Goal: Navigation & Orientation: Locate item on page

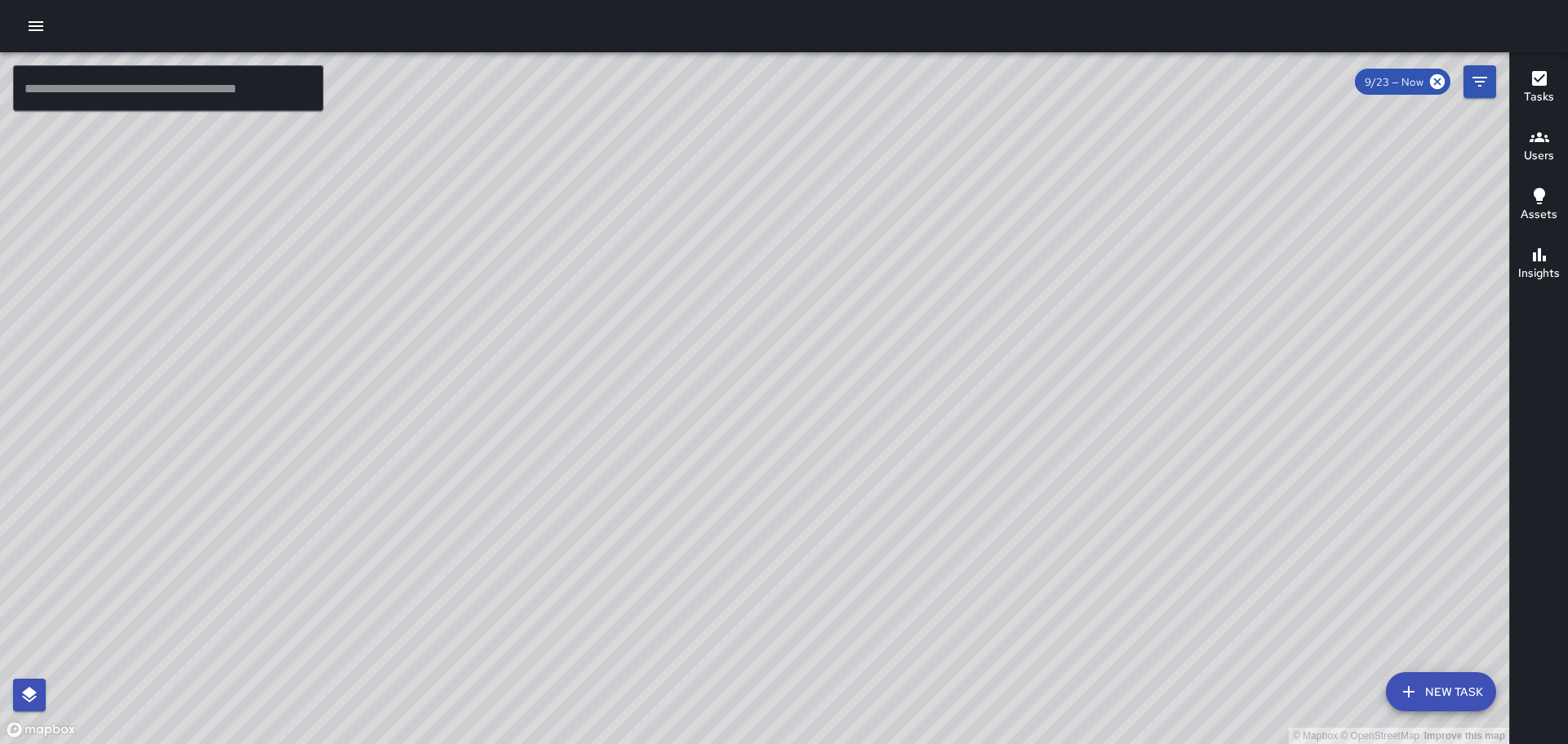
drag, startPoint x: 243, startPoint y: 437, endPoint x: 549, endPoint y: 354, distance: 317.1
click at [545, 354] on div "© Mapbox © OpenStreetMap Improve this map" at bounding box center [755, 398] width 1510 height 691
drag, startPoint x: 917, startPoint y: 388, endPoint x: 918, endPoint y: 430, distance: 42.0
click at [918, 431] on div "© Mapbox © OpenStreetMap Improve this map" at bounding box center [755, 398] width 1510 height 691
drag, startPoint x: 1068, startPoint y: 284, endPoint x: 900, endPoint y: 538, distance: 304.5
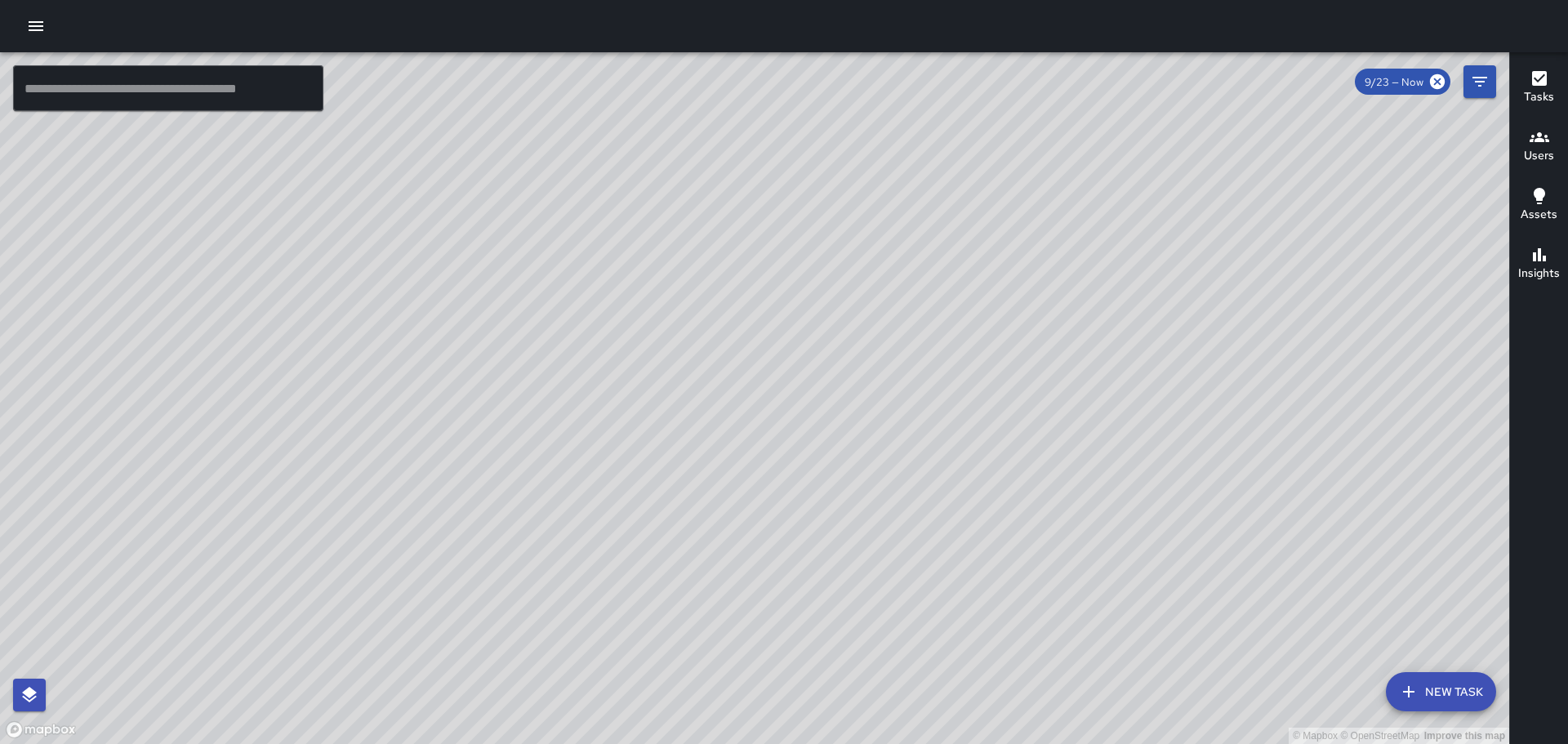
click at [918, 571] on div "© Mapbox © OpenStreetMap Improve this map" at bounding box center [755, 398] width 1510 height 691
drag, startPoint x: 1186, startPoint y: 461, endPoint x: 1001, endPoint y: 273, distance: 263.8
click at [1001, 273] on div "© Mapbox © OpenStreetMap Improve this map" at bounding box center [755, 398] width 1510 height 691
drag, startPoint x: 1191, startPoint y: 532, endPoint x: 974, endPoint y: 272, distance: 338.7
click at [974, 272] on div "© Mapbox © OpenStreetMap Improve this map" at bounding box center [755, 398] width 1510 height 691
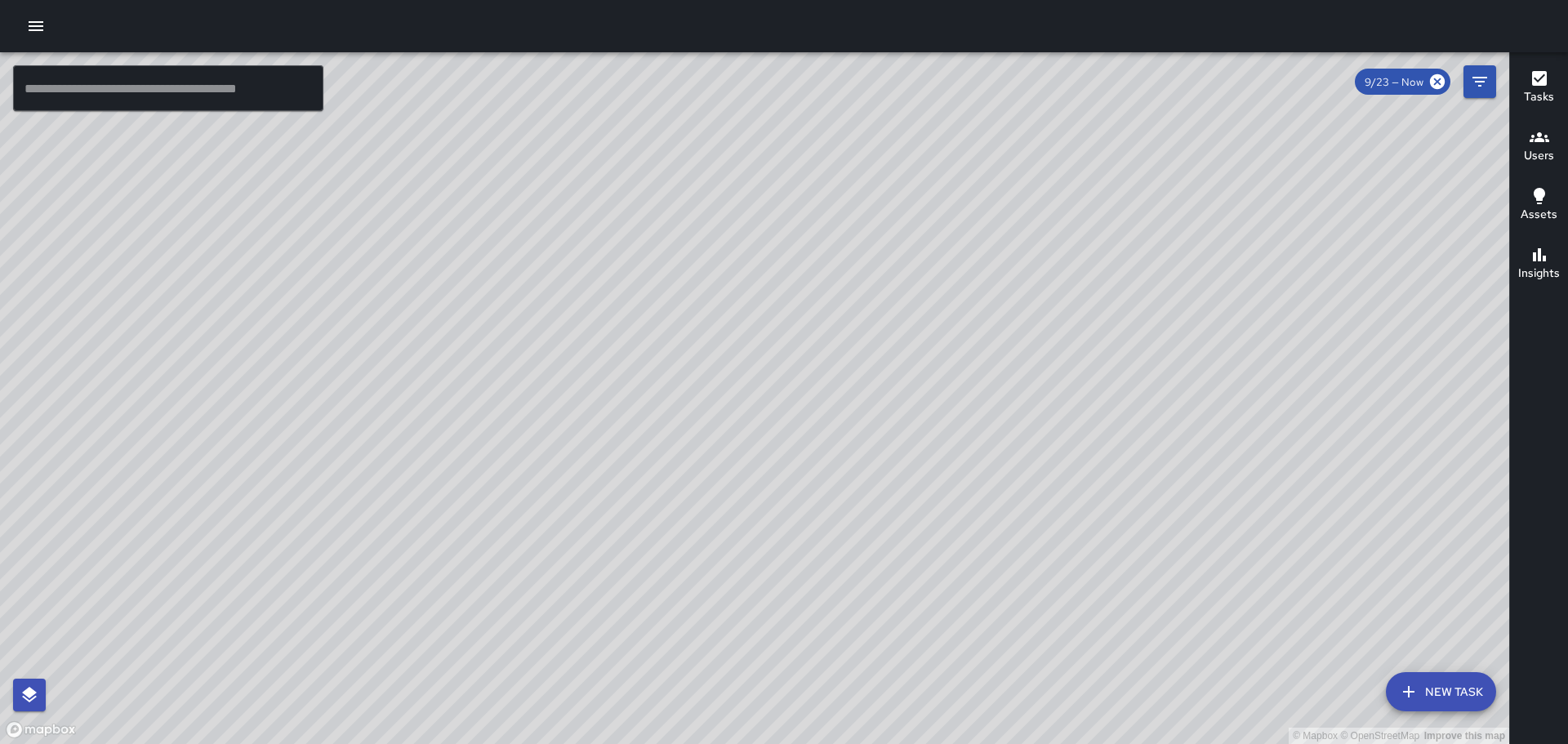
drag, startPoint x: 1247, startPoint y: 458, endPoint x: 1215, endPoint y: 409, distance: 58.5
click at [1215, 409] on div "© Mapbox © OpenStreetMap Improve this map" at bounding box center [755, 398] width 1510 height 691
drag, startPoint x: 1221, startPoint y: 534, endPoint x: 1175, endPoint y: 365, distance: 175.1
click at [1176, 369] on div "© Mapbox © OpenStreetMap Improve this map" at bounding box center [755, 398] width 1510 height 691
drag, startPoint x: 1283, startPoint y: 446, endPoint x: 1229, endPoint y: 329, distance: 128.9
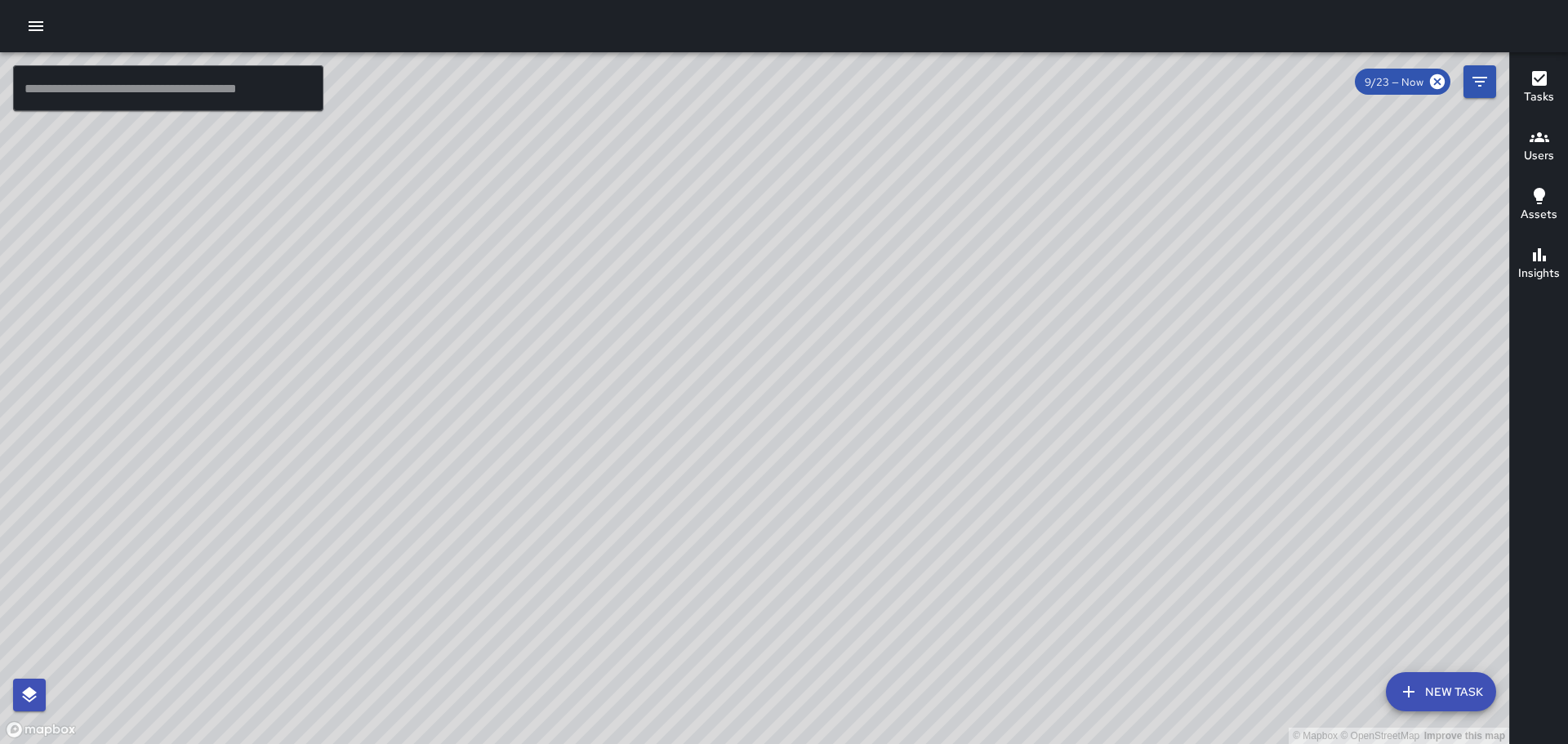
click at [1231, 334] on div "© Mapbox © OpenStreetMap Improve this map" at bounding box center [755, 398] width 1510 height 691
drag, startPoint x: 1245, startPoint y: 391, endPoint x: 1168, endPoint y: 266, distance: 146.8
click at [1168, 266] on div "© Mapbox © OpenStreetMap Improve this map" at bounding box center [755, 398] width 1510 height 691
drag, startPoint x: 1282, startPoint y: 520, endPoint x: 1225, endPoint y: 418, distance: 116.8
click at [1225, 418] on div "© Mapbox © OpenStreetMap Improve this map" at bounding box center [755, 398] width 1510 height 691
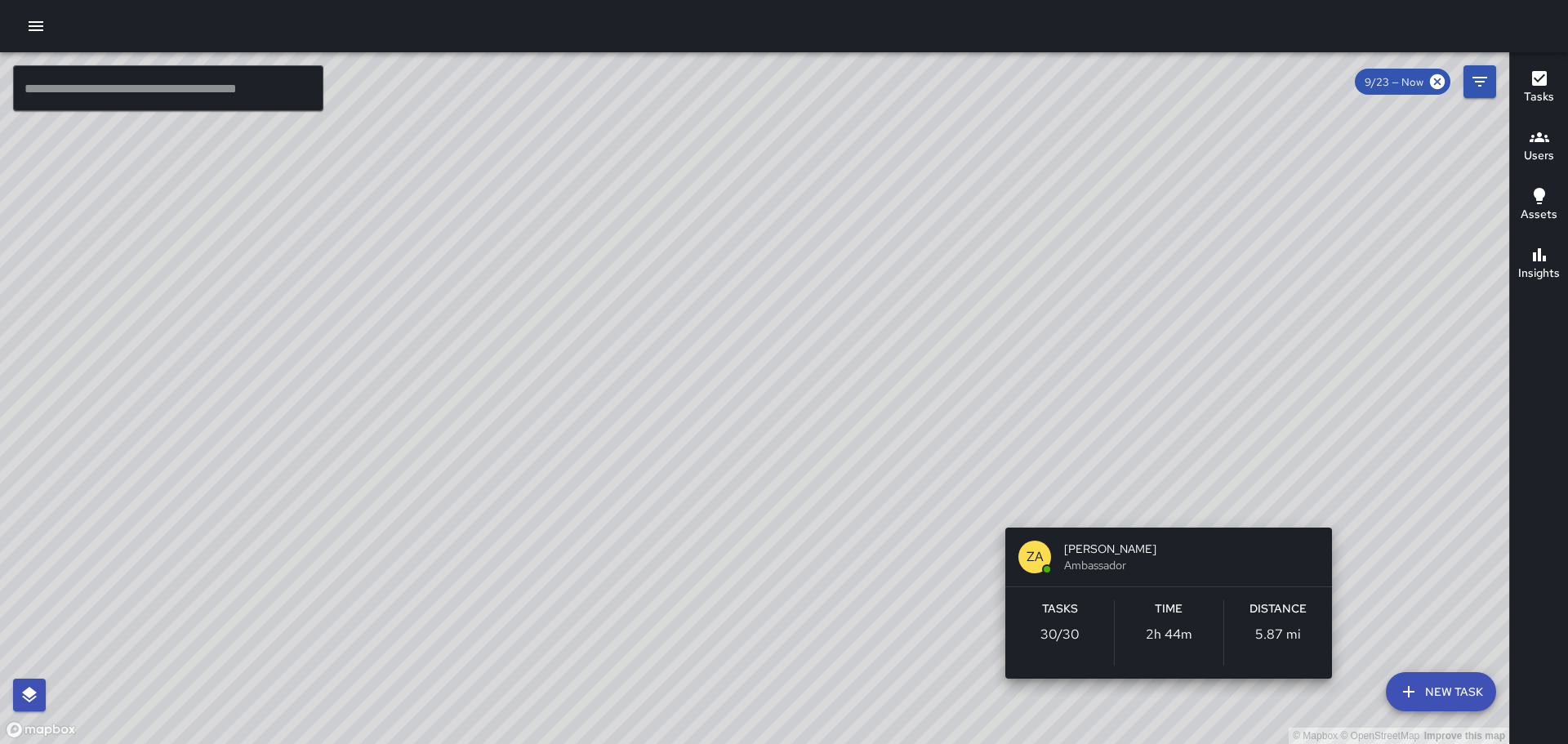
click at [1342, 498] on div "© Mapbox © OpenStreetMap Improve this map ZA [PERSON_NAME] Ambassador Tasks 30 …" at bounding box center [755, 398] width 1510 height 691
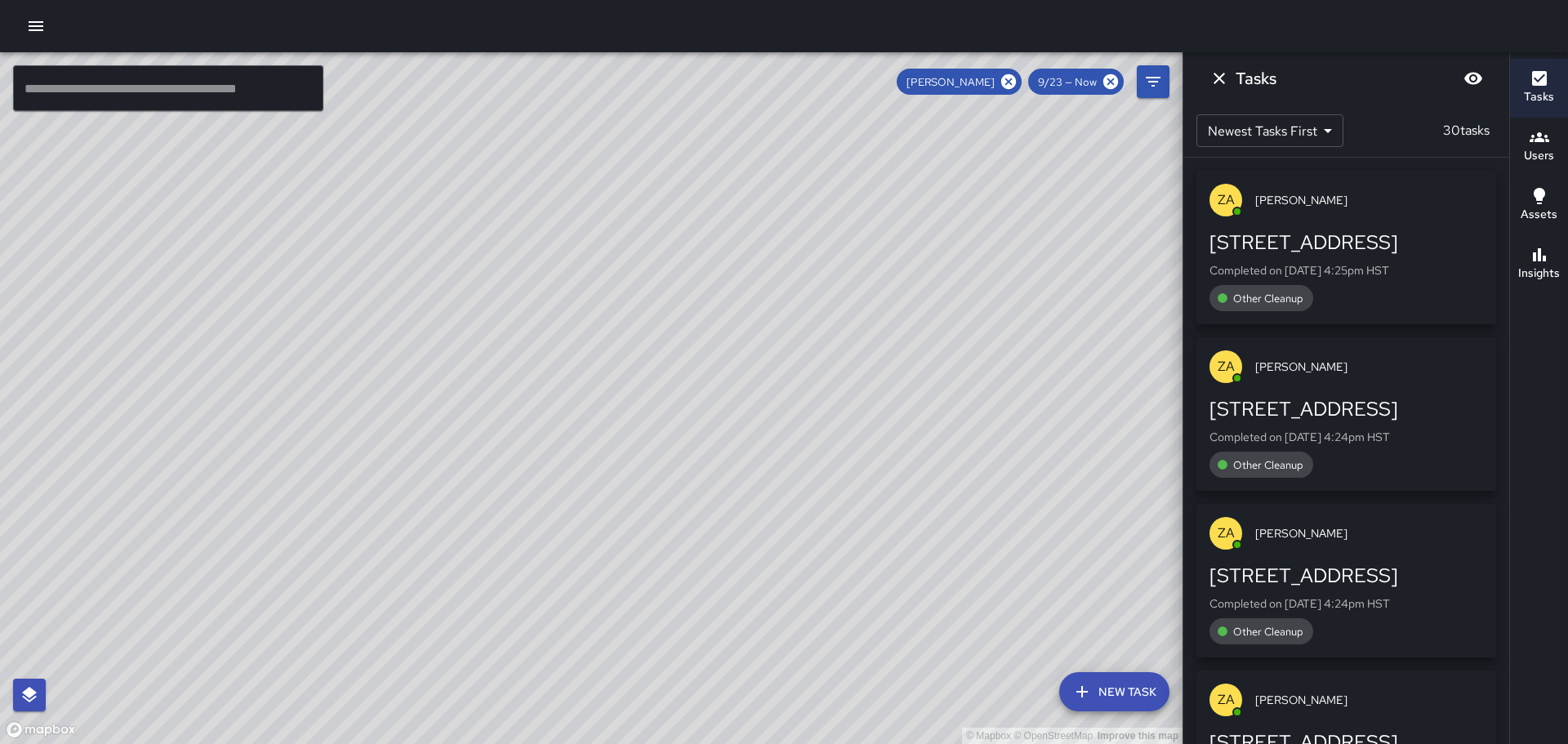
drag, startPoint x: 755, startPoint y: 259, endPoint x: 741, endPoint y: 441, distance: 182.5
click at [741, 441] on div "© Mapbox © OpenStreetMap Improve this map" at bounding box center [591, 398] width 1183 height 691
drag, startPoint x: 802, startPoint y: 431, endPoint x: 775, endPoint y: 334, distance: 100.7
click at [775, 334] on div "© Mapbox © OpenStreetMap Improve this map" at bounding box center [591, 398] width 1183 height 691
drag, startPoint x: 517, startPoint y: 582, endPoint x: 653, endPoint y: 378, distance: 245.2
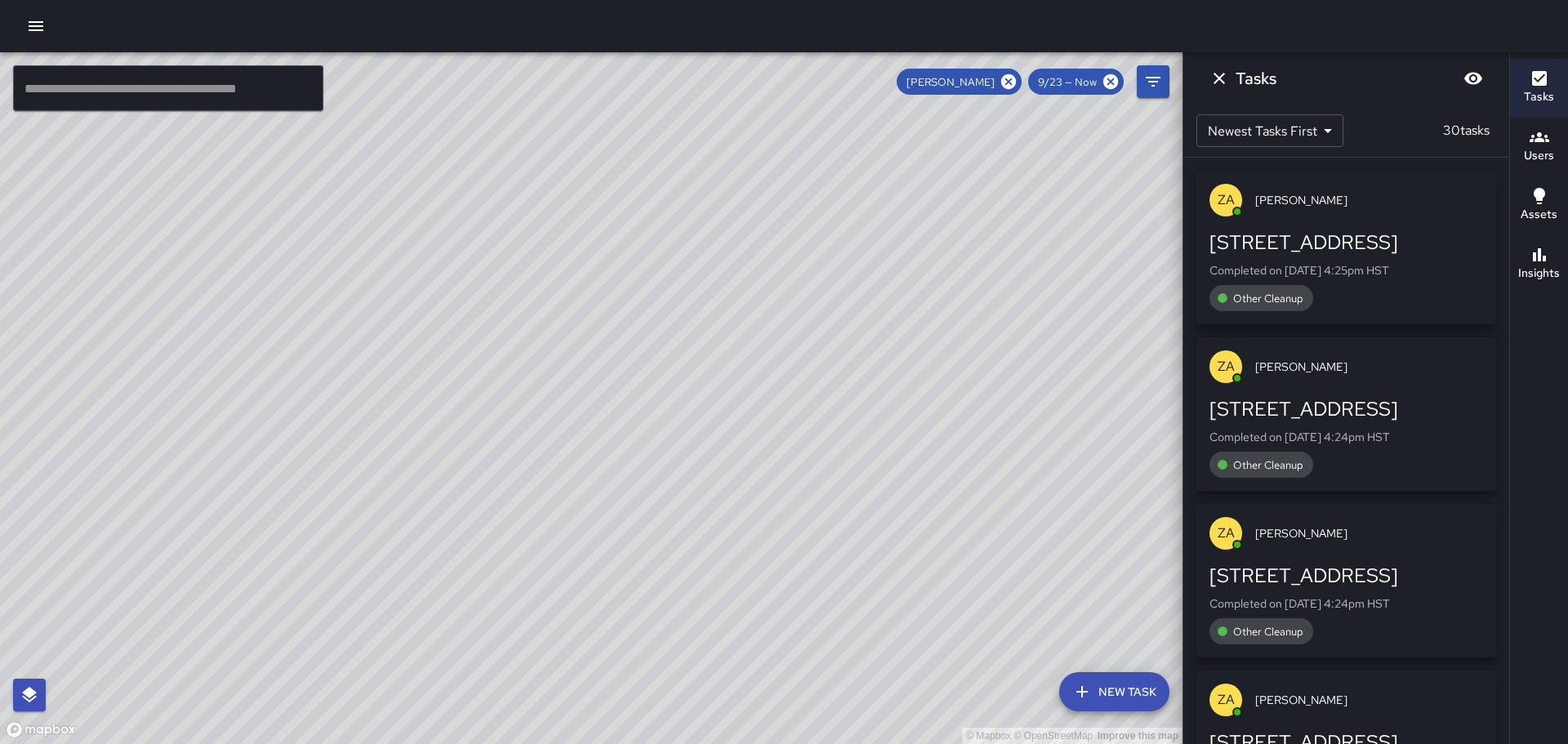
click at [640, 386] on div "© Mapbox © OpenStreetMap Improve this map" at bounding box center [591, 398] width 1183 height 691
drag, startPoint x: 509, startPoint y: 620, endPoint x: 525, endPoint y: 562, distance: 60.2
click at [537, 669] on div "© Mapbox © OpenStreetMap Improve this map" at bounding box center [591, 398] width 1183 height 691
drag, startPoint x: 520, startPoint y: 520, endPoint x: 598, endPoint y: 559, distance: 87.2
click at [603, 609] on div "© Mapbox © OpenStreetMap Improve this map" at bounding box center [591, 398] width 1183 height 691
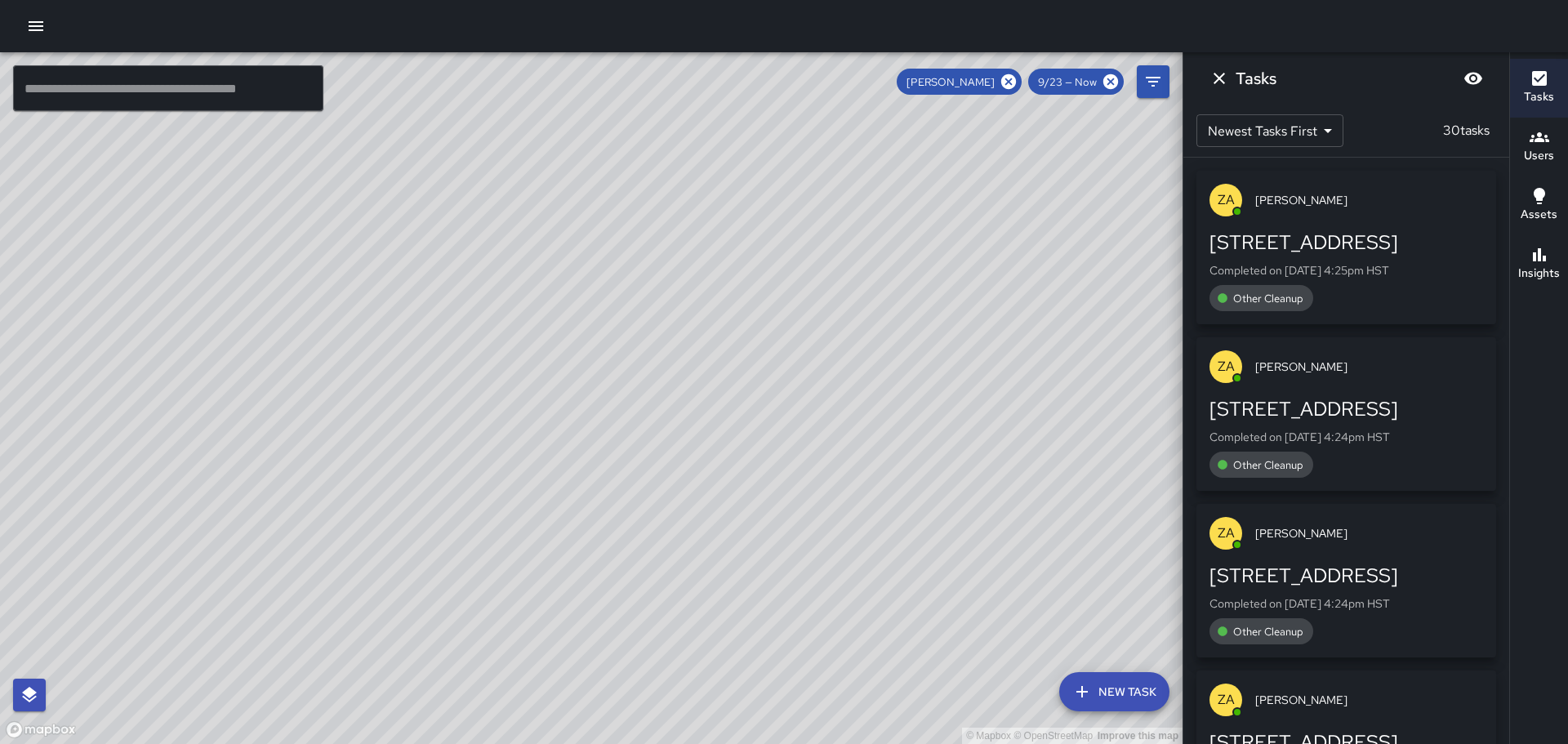
drag, startPoint x: 466, startPoint y: 319, endPoint x: 583, endPoint y: 457, distance: 180.9
click at [583, 457] on div "© Mapbox © OpenStreetMap Improve this map" at bounding box center [591, 398] width 1183 height 691
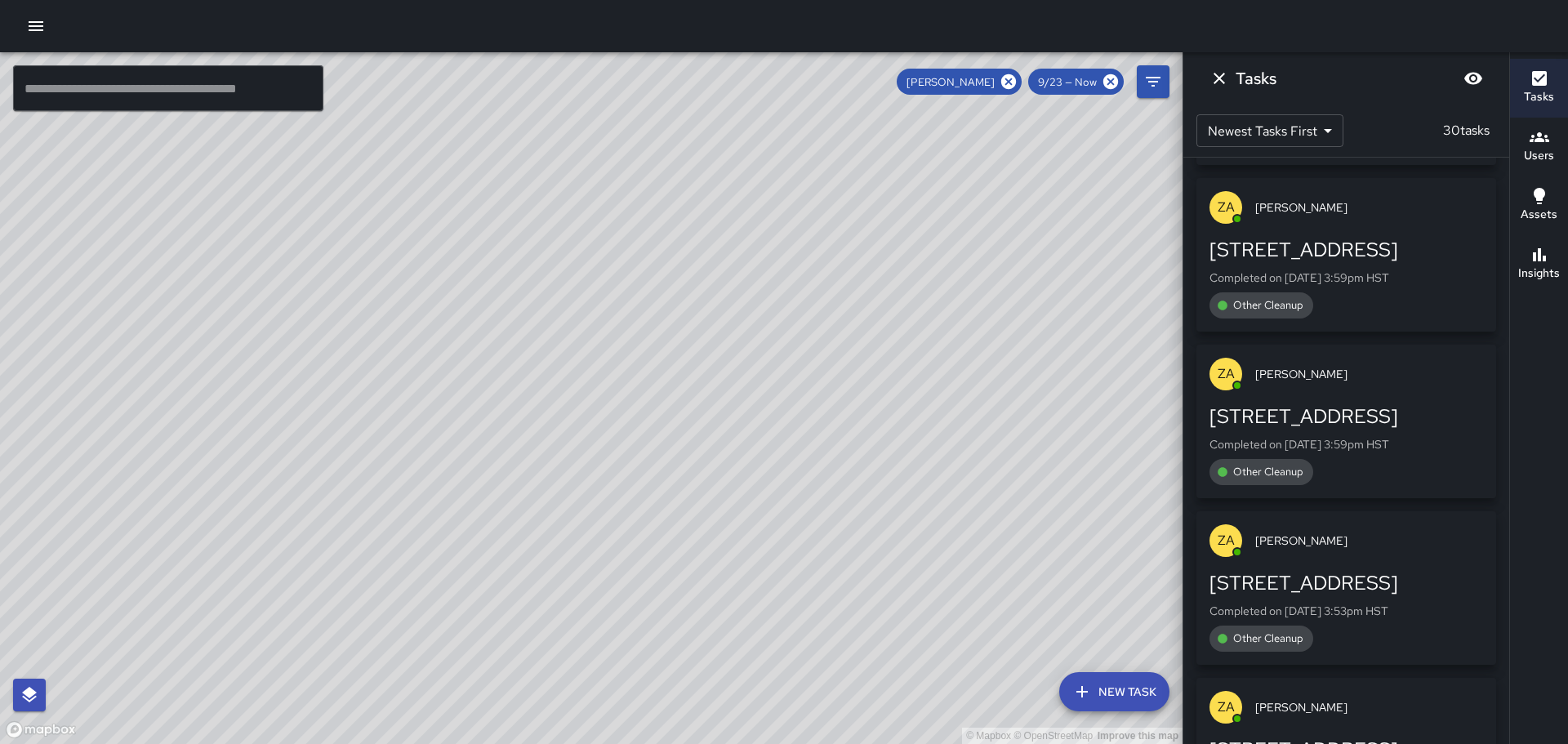
scroll to position [3805, 0]
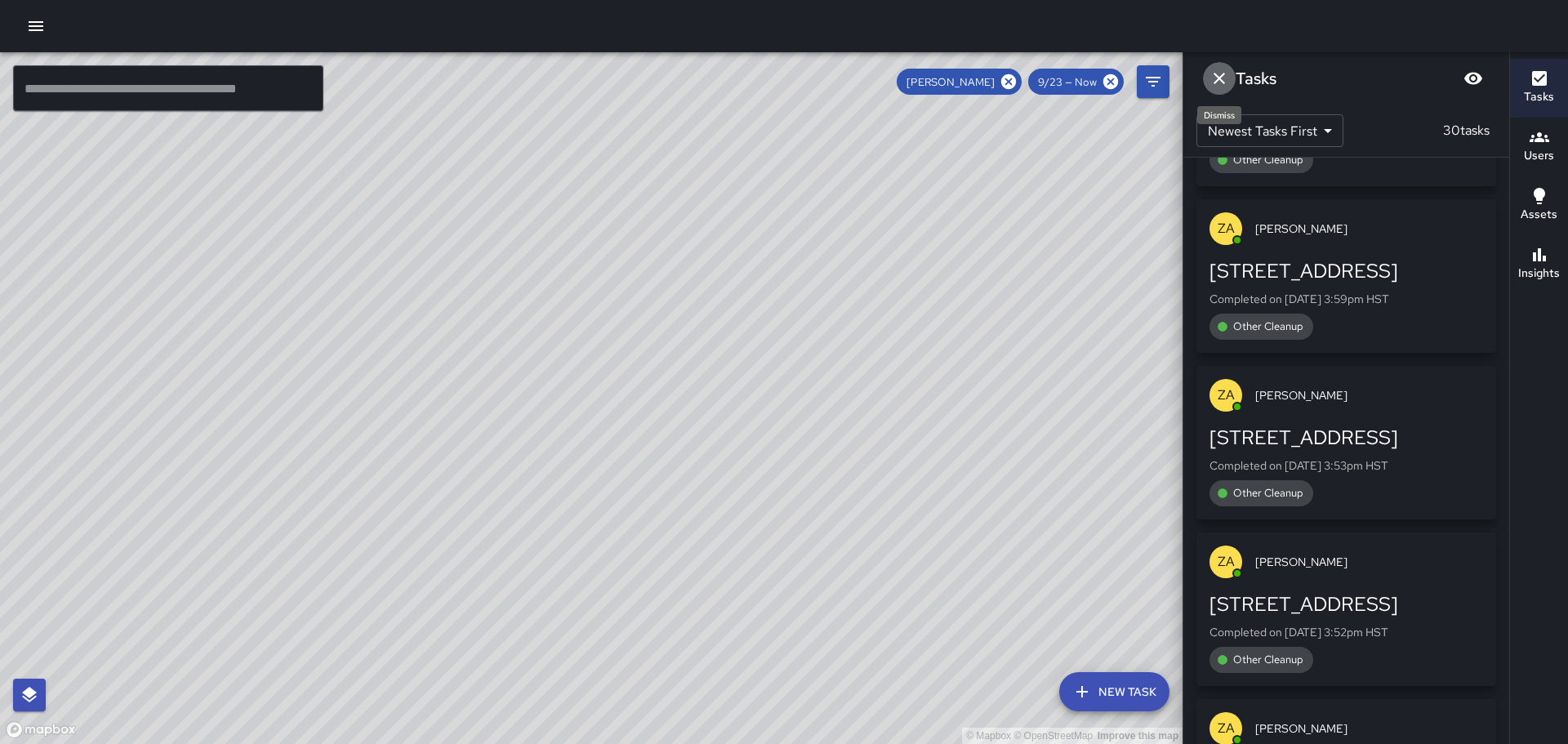
click at [1219, 75] on icon "Dismiss" at bounding box center [1219, 78] width 20 height 20
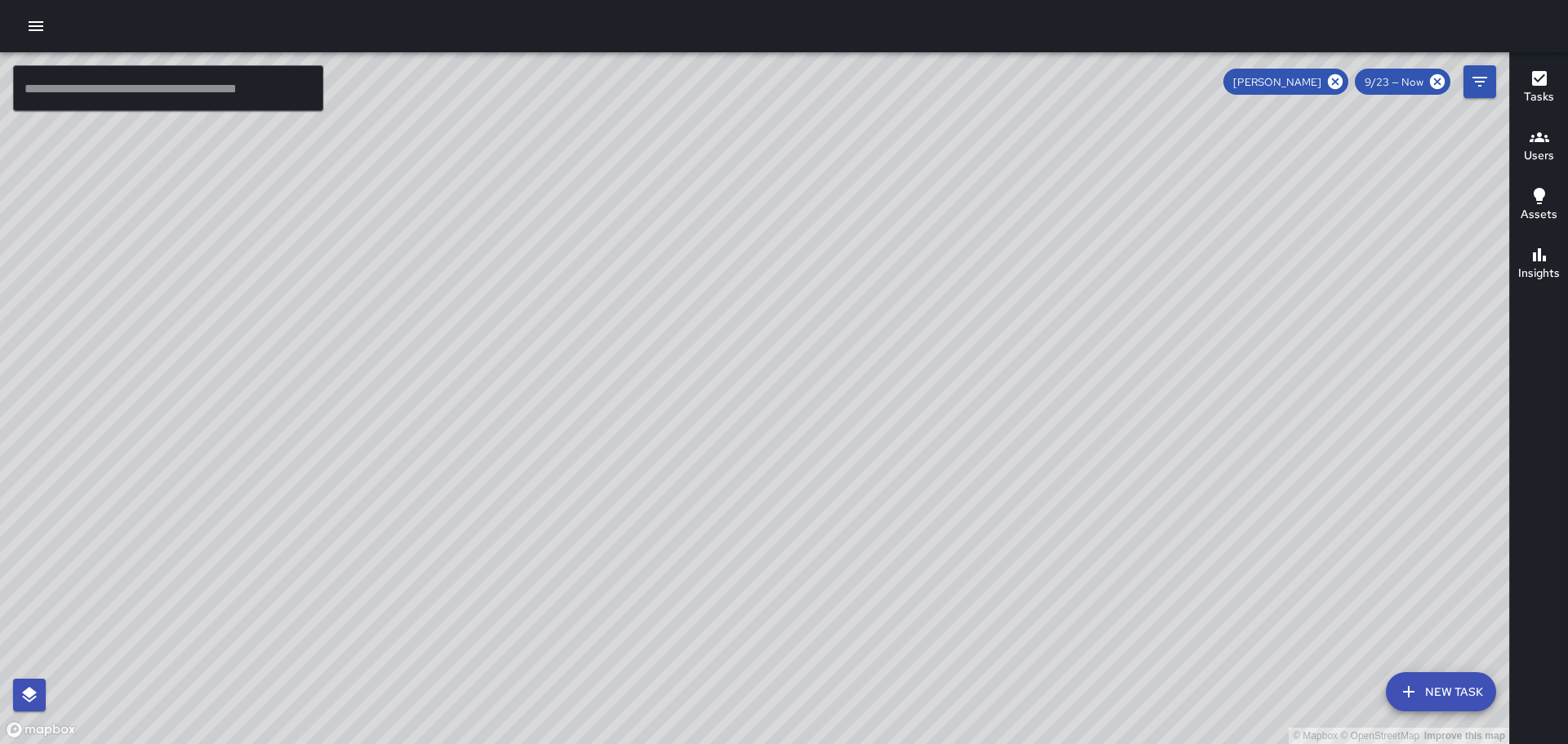
drag, startPoint x: 908, startPoint y: 474, endPoint x: 790, endPoint y: 296, distance: 213.6
click at [789, 295] on div "© Mapbox © OpenStreetMap Improve this map" at bounding box center [755, 398] width 1510 height 691
drag, startPoint x: 1108, startPoint y: 622, endPoint x: 913, endPoint y: 390, distance: 303.1
click at [918, 402] on div "© Mapbox © OpenStreetMap Improve this map" at bounding box center [755, 398] width 1510 height 691
drag, startPoint x: 941, startPoint y: 464, endPoint x: 877, endPoint y: 357, distance: 124.7
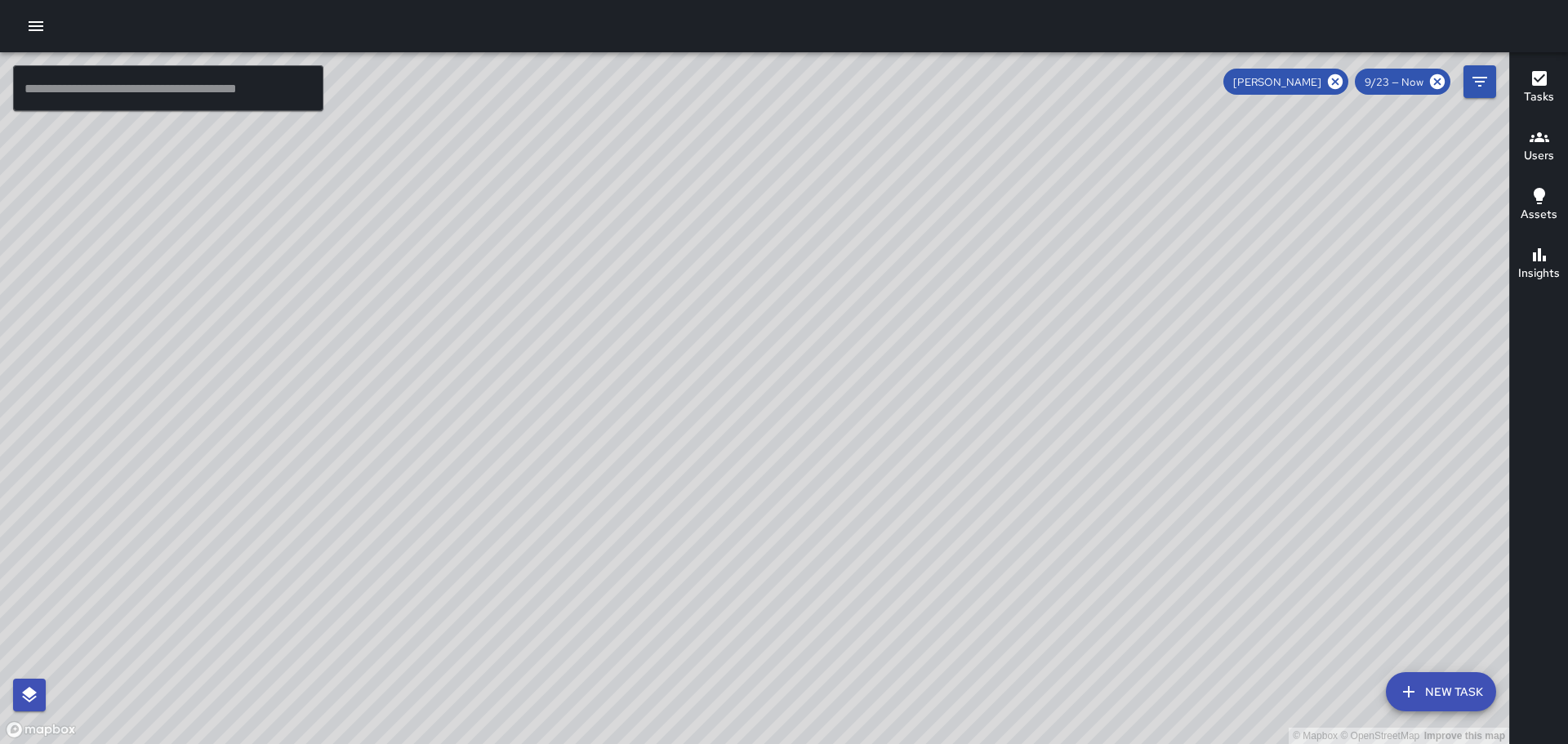
click at [877, 357] on div "© Mapbox © OpenStreetMap Improve this map" at bounding box center [755, 398] width 1510 height 691
drag, startPoint x: 584, startPoint y: 403, endPoint x: 597, endPoint y: 589, distance: 186.5
click at [621, 617] on div "© Mapbox © OpenStreetMap Improve this map" at bounding box center [755, 398] width 1510 height 691
drag, startPoint x: 420, startPoint y: 352, endPoint x: 520, endPoint y: 563, distance: 233.5
click at [520, 563] on div "© Mapbox © OpenStreetMap Improve this map" at bounding box center [755, 398] width 1510 height 691
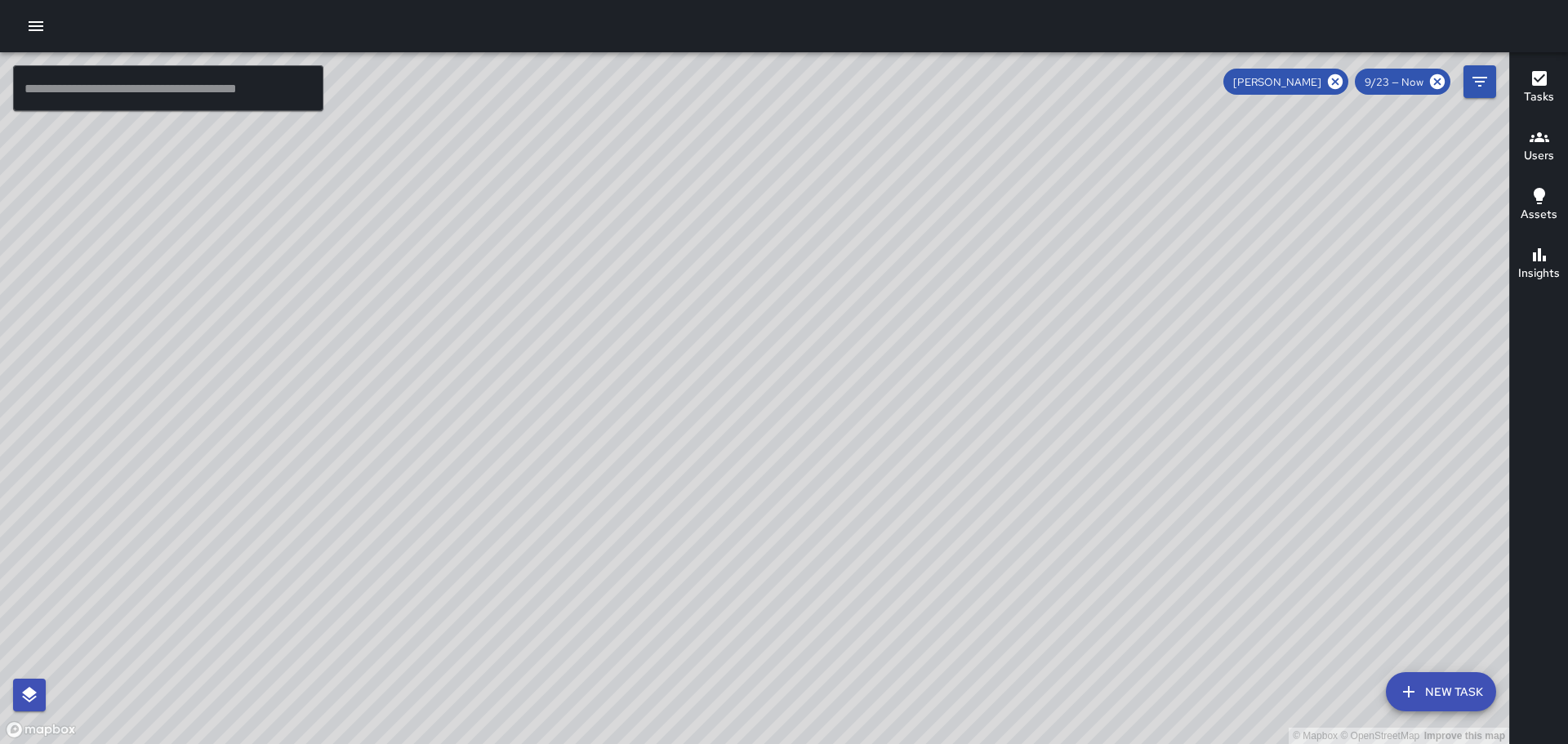
drag, startPoint x: 1274, startPoint y: 432, endPoint x: 1016, endPoint y: 99, distance: 421.3
click at [1025, 109] on div "© Mapbox © OpenStreetMap Improve this map" at bounding box center [755, 398] width 1510 height 691
drag, startPoint x: 1086, startPoint y: 415, endPoint x: 1038, endPoint y: 280, distance: 143.3
click at [1038, 280] on div "© Mapbox © OpenStreetMap Improve this map" at bounding box center [755, 398] width 1510 height 691
drag, startPoint x: 883, startPoint y: 626, endPoint x: 860, endPoint y: 369, distance: 258.0
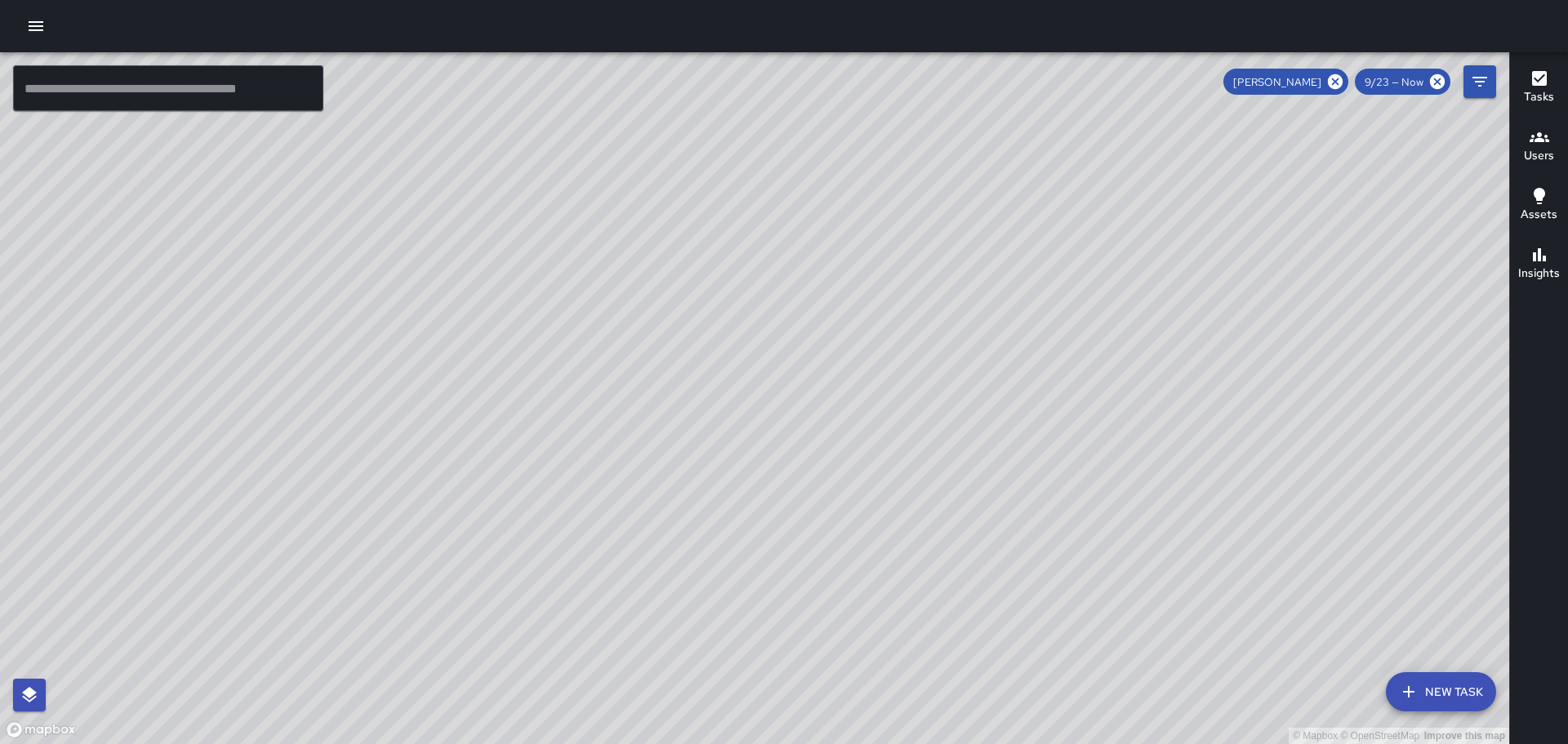
click at [860, 372] on div "© Mapbox © OpenStreetMap Improve this map" at bounding box center [755, 398] width 1510 height 691
drag, startPoint x: 844, startPoint y: 414, endPoint x: 911, endPoint y: 556, distance: 157.0
click at [911, 556] on div "© Mapbox © OpenStreetMap Improve this map" at bounding box center [755, 398] width 1510 height 691
click at [1331, 76] on icon at bounding box center [1335, 81] width 15 height 15
